Goal: Use online tool/utility: Utilize a website feature to perform a specific function

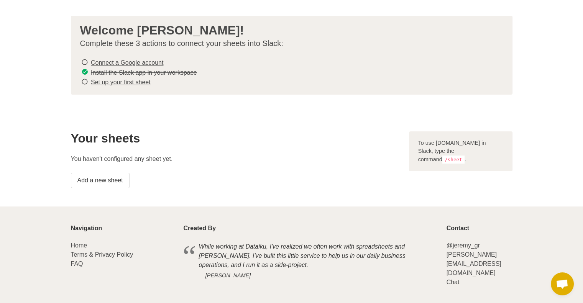
scroll to position [37, 0]
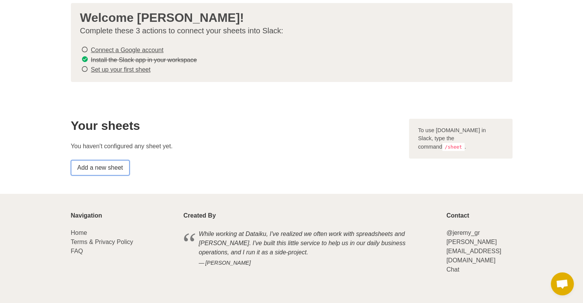
click at [117, 169] on link "Add a new sheet" at bounding box center [100, 167] width 59 height 15
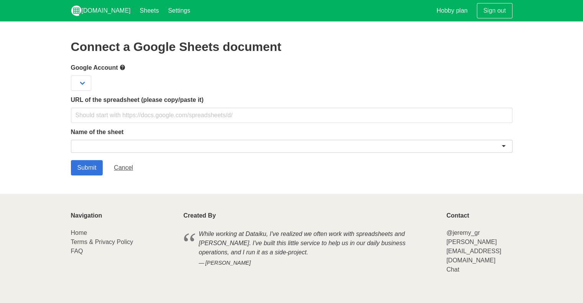
scroll to position [7365, 0]
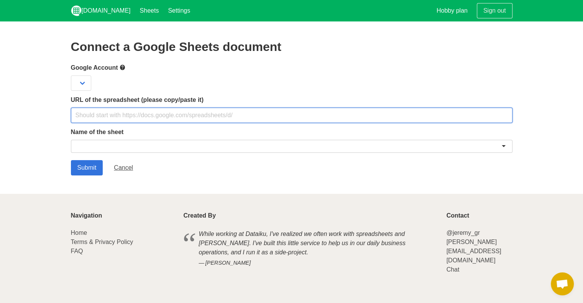
click at [136, 117] on input "text" at bounding box center [291, 115] width 441 height 15
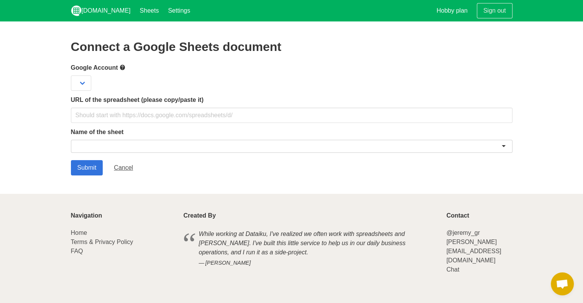
click at [173, 100] on label "URL of the spreadsheet (please copy/paste it)" at bounding box center [291, 99] width 441 height 9
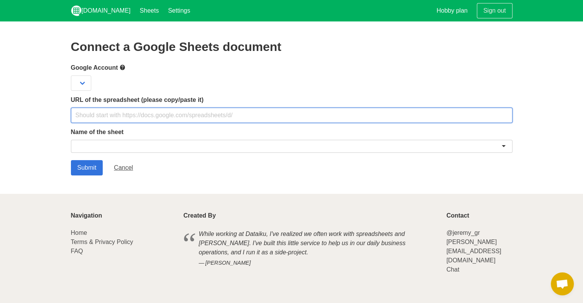
click at [161, 113] on input "text" at bounding box center [291, 115] width 441 height 15
paste input "https://docs.google.com/spreadsheets/d/1RQL_aRtLESpBdCpko6ZITucgJ4SViWWZ/edit?u…"
type input "https://docs.google.com/spreadsheets/d/1RQL_aRtLESpBdCpko6ZITucgJ4SViWWZ/edit?u…"
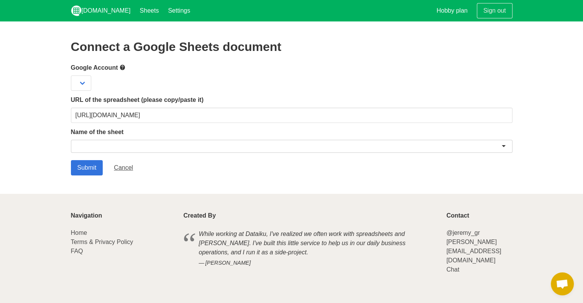
click at [155, 151] on div at bounding box center [291, 146] width 441 height 13
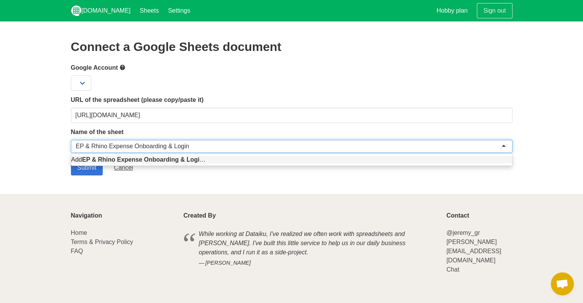
type input "EP & Rhino Expense Onboarding & Logins"
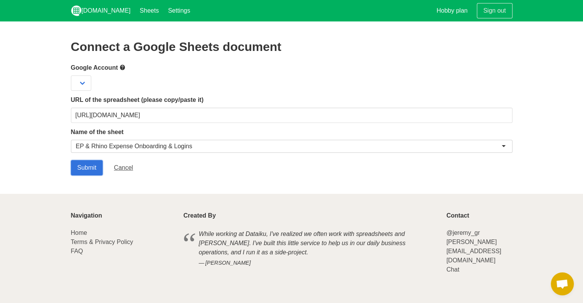
click at [89, 167] on input "Submit" at bounding box center [87, 167] width 32 height 15
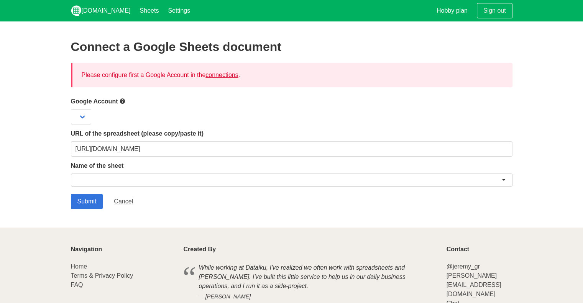
scroll to position [7365, 0]
click at [234, 74] on link "connections" at bounding box center [221, 75] width 33 height 7
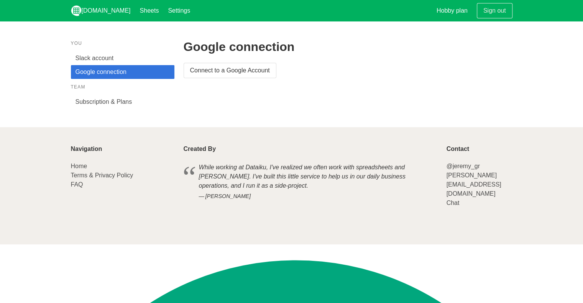
scroll to position [7365, 0]
click at [234, 74] on link "Connect to a Google Account" at bounding box center [230, 70] width 93 height 15
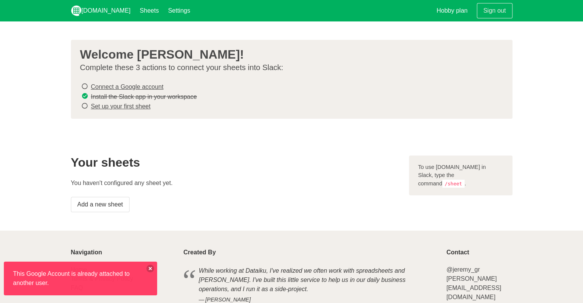
scroll to position [7365, 0]
click at [116, 203] on link "Add a new sheet" at bounding box center [100, 204] width 59 height 15
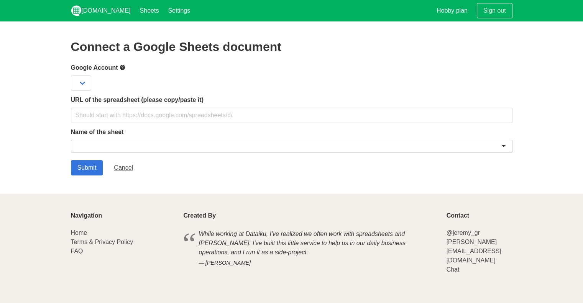
scroll to position [7365, 0]
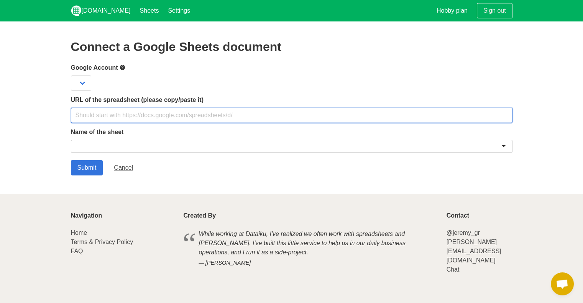
click at [152, 118] on input "text" at bounding box center [291, 115] width 441 height 15
type input "https://docs.google.com/spreadsheets/d/1cQ3j8u8diVvCDywzU96e---UvOc41Z6i4G8fsko…"
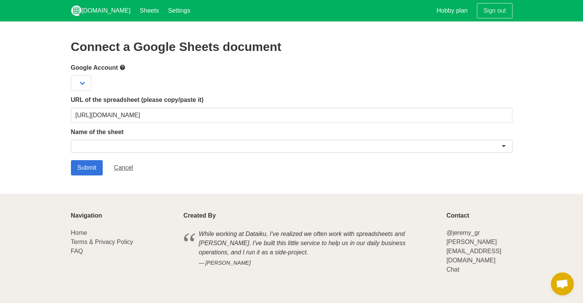
click at [148, 147] on div at bounding box center [291, 146] width 441 height 13
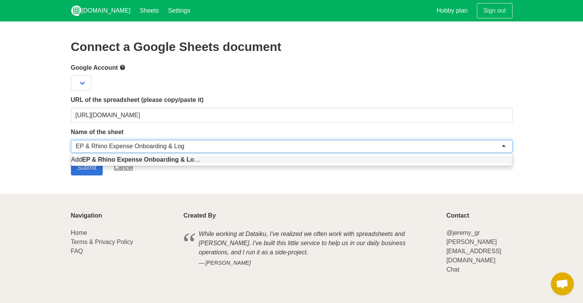
type input "EP & Rhino Expense Onboarding & Logins"
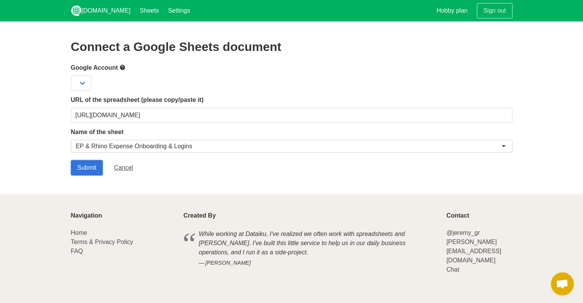
click at [90, 168] on input "Submit" at bounding box center [87, 167] width 32 height 15
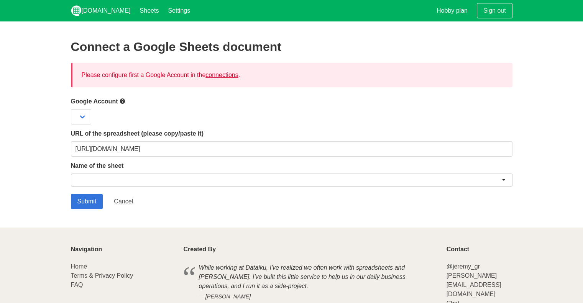
scroll to position [7365, 0]
click at [223, 80] on div "Please configure first a Google Account in the connections ." at bounding box center [291, 75] width 441 height 25
click at [224, 76] on link "connections" at bounding box center [221, 75] width 33 height 7
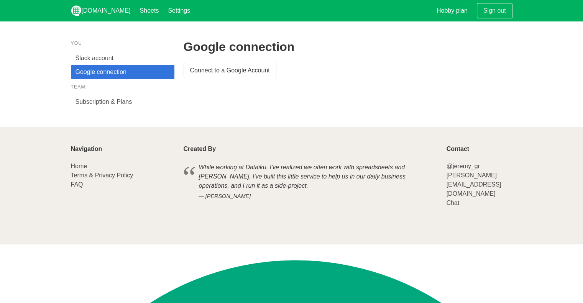
scroll to position [7365, 0]
click at [224, 71] on link "Connect to a Google Account" at bounding box center [230, 70] width 93 height 15
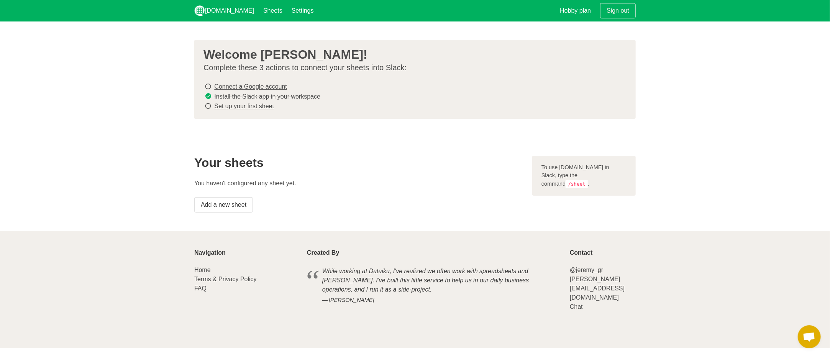
scroll to position [7313, 0]
